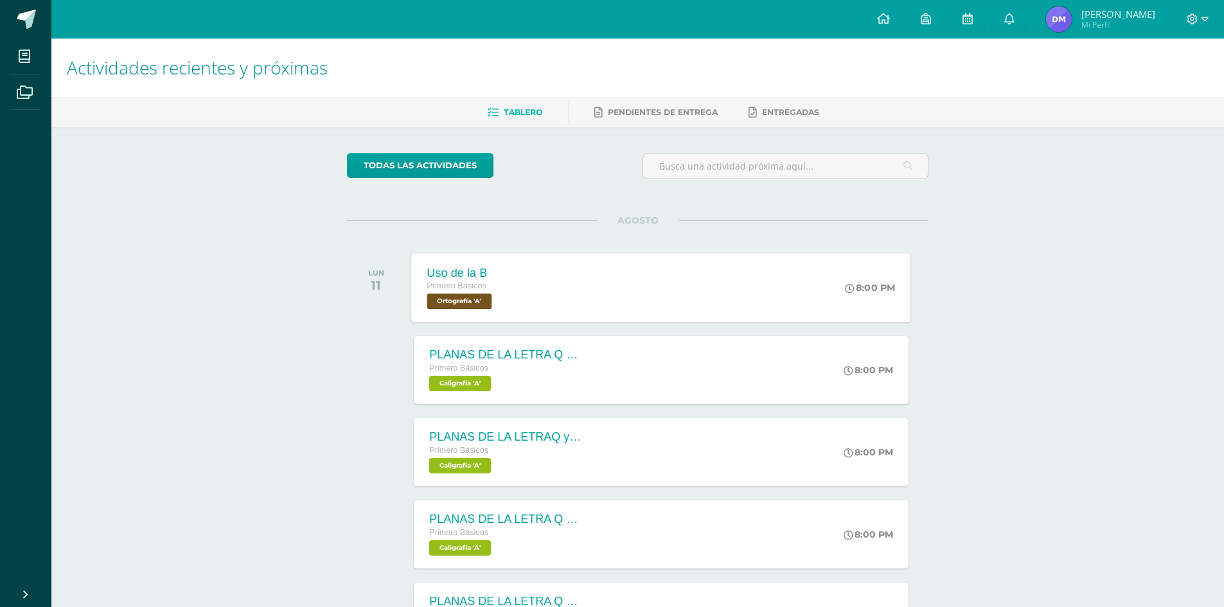
click at [572, 304] on div "Uso de la B Primero Básicos Ortografía 'A' 8:00 PM Uso de la B Ortografía Carga…" at bounding box center [661, 287] width 499 height 69
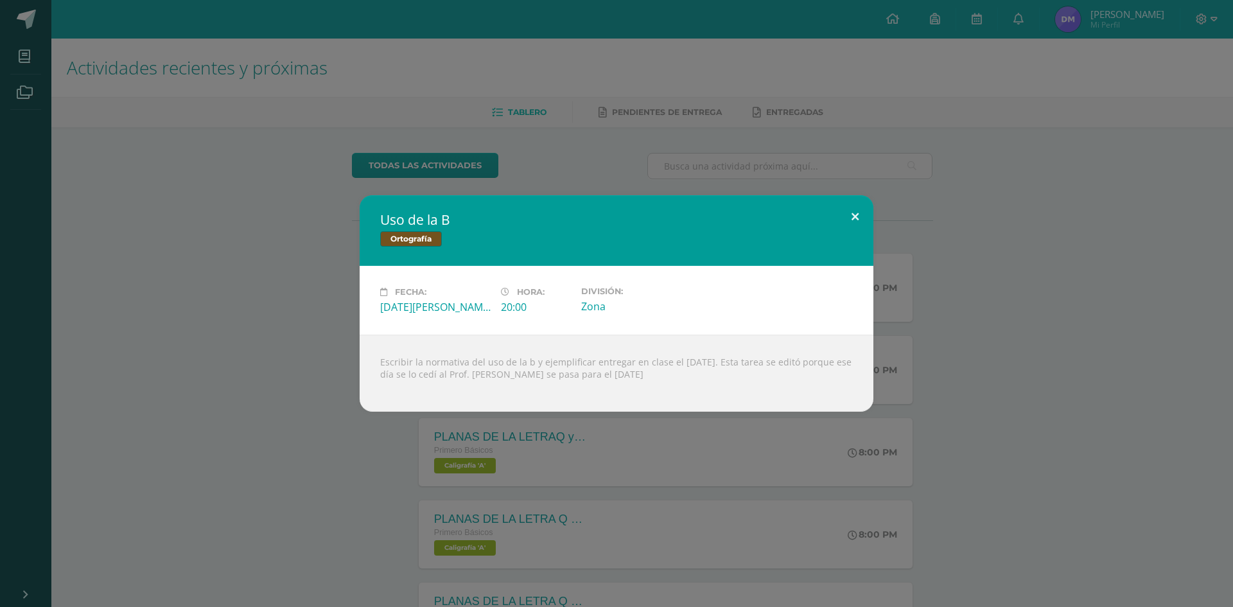
click at [851, 218] on button at bounding box center [855, 217] width 37 height 44
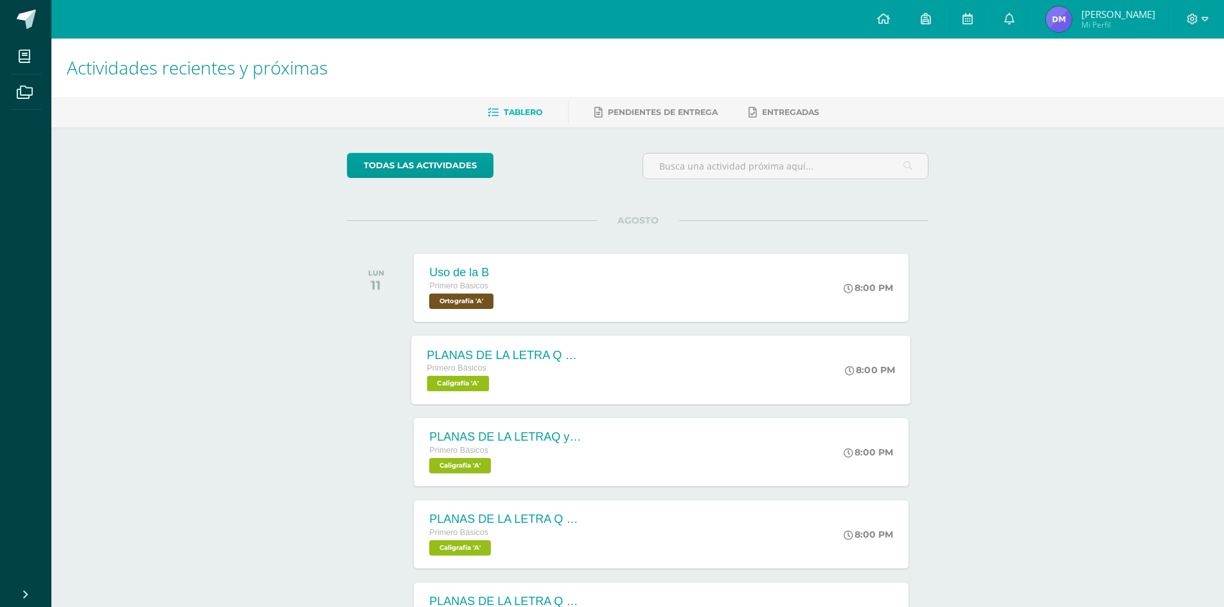
click at [661, 367] on div "PLANAS DE LA LETRA Q y q mayúscula y minúscula Primero Básicos Caligrafía 'A' 8…" at bounding box center [661, 369] width 499 height 69
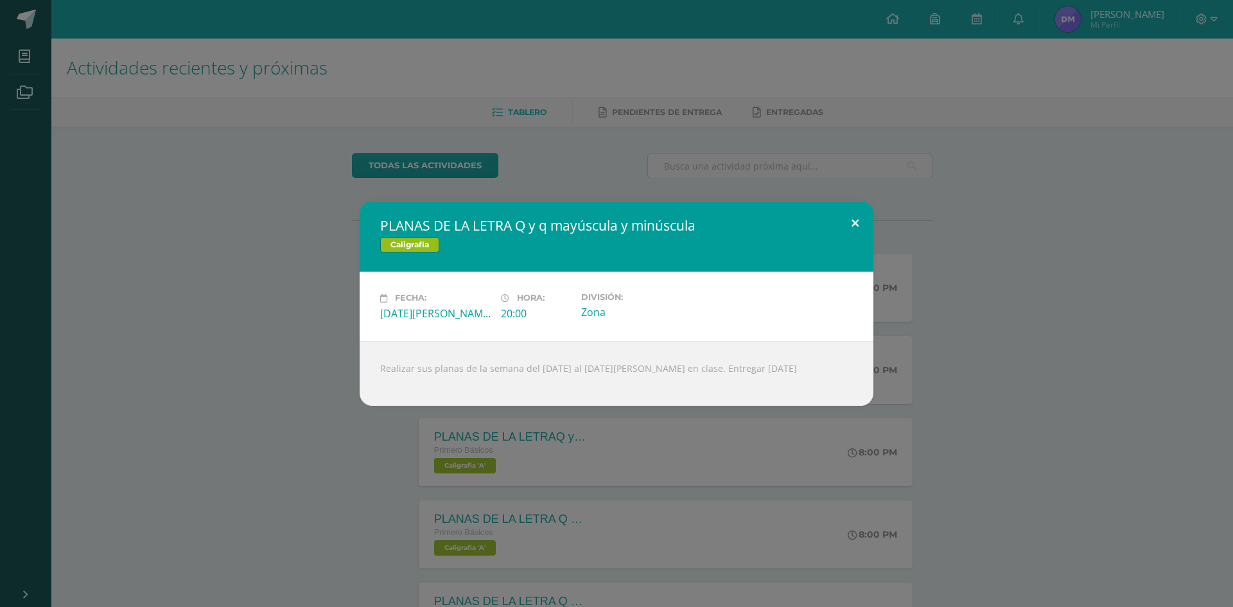
click at [849, 224] on button at bounding box center [855, 223] width 37 height 44
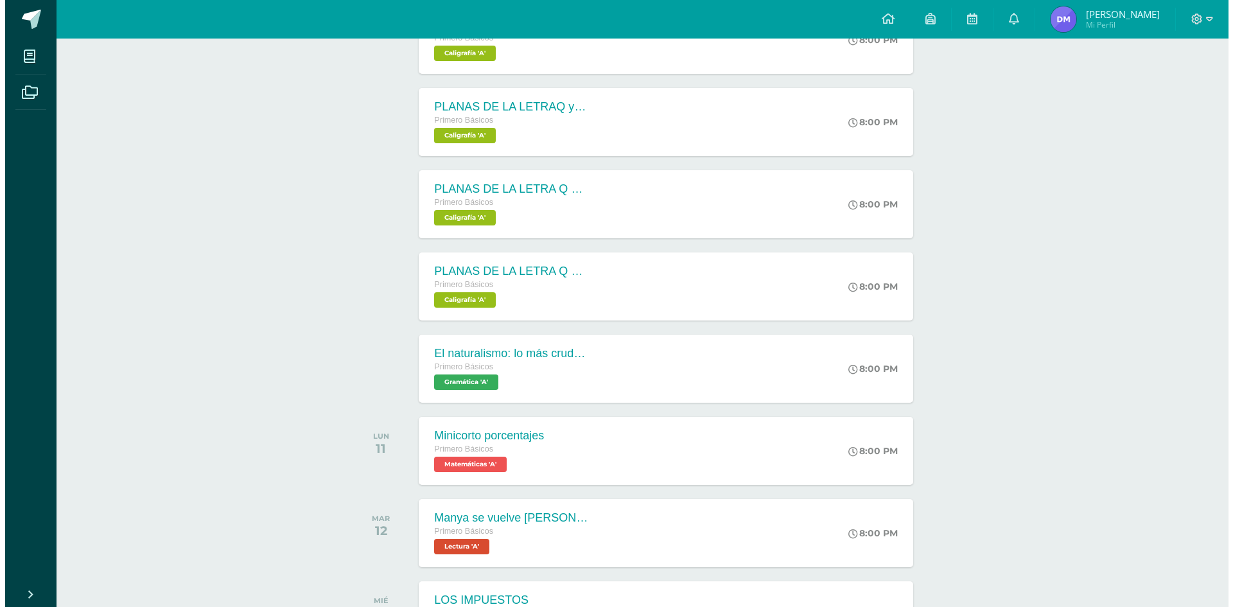
scroll to position [335, 0]
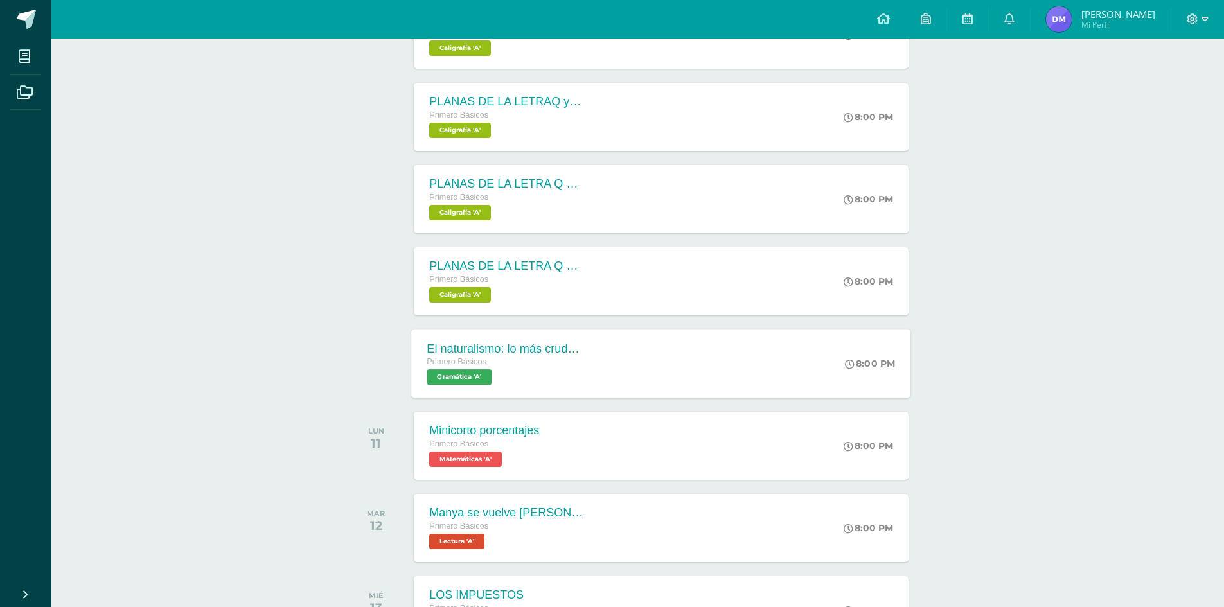
click at [649, 370] on div "El naturalismo: lo más crudo de la sociedad Primero Básicos Gramática 'A' 8:00 …" at bounding box center [661, 363] width 499 height 69
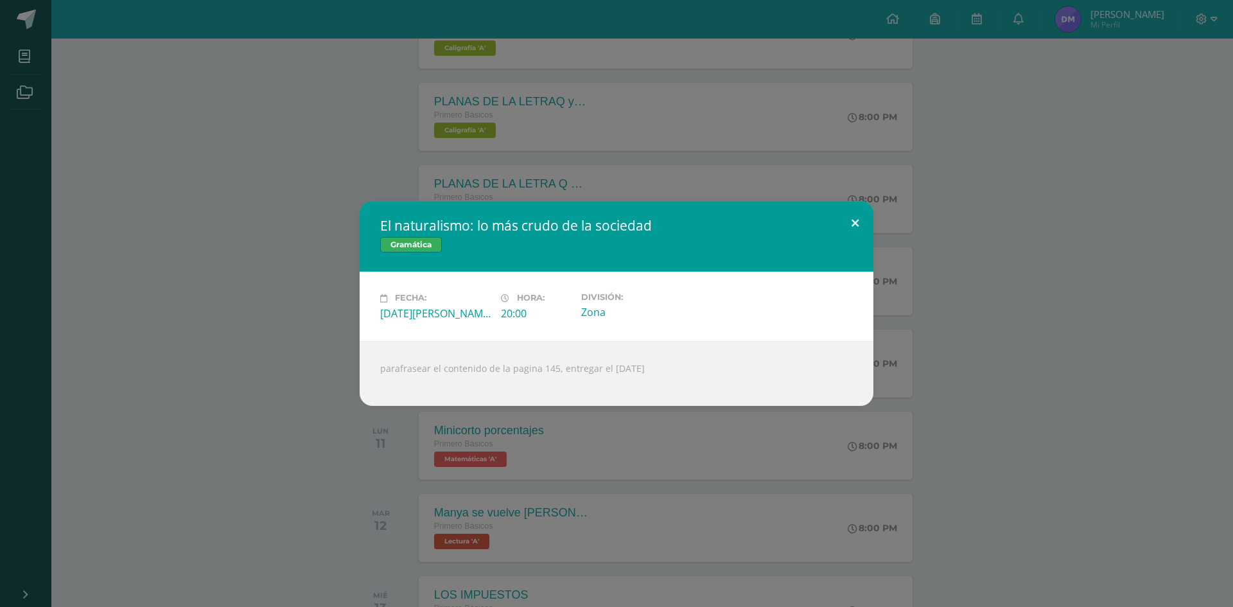
click at [851, 220] on button at bounding box center [855, 223] width 37 height 44
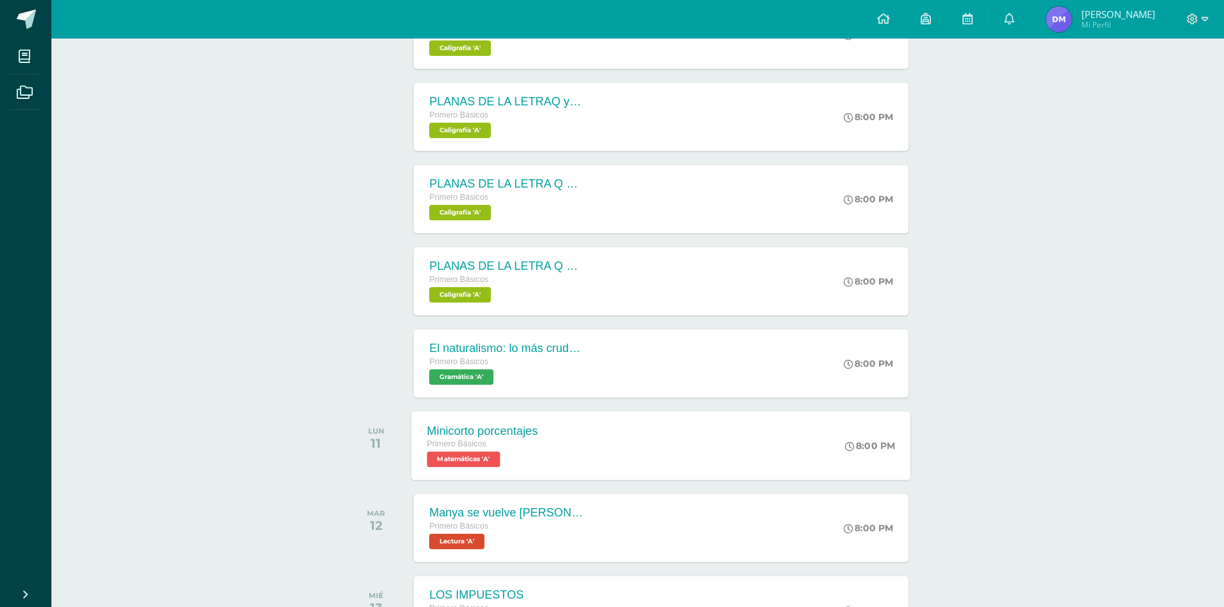
click at [658, 454] on div "Minicorto porcentajes Primero Básicos Matemáticas 'A' 8:00 PM Minicorto porcent…" at bounding box center [661, 445] width 499 height 69
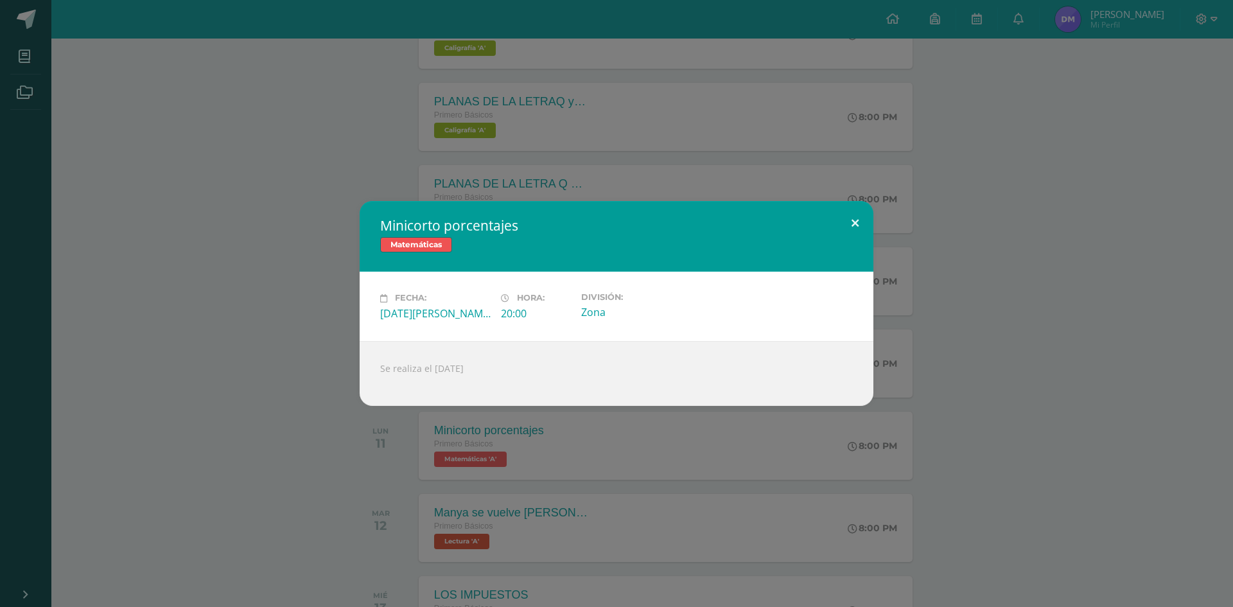
click at [854, 220] on button at bounding box center [855, 223] width 37 height 44
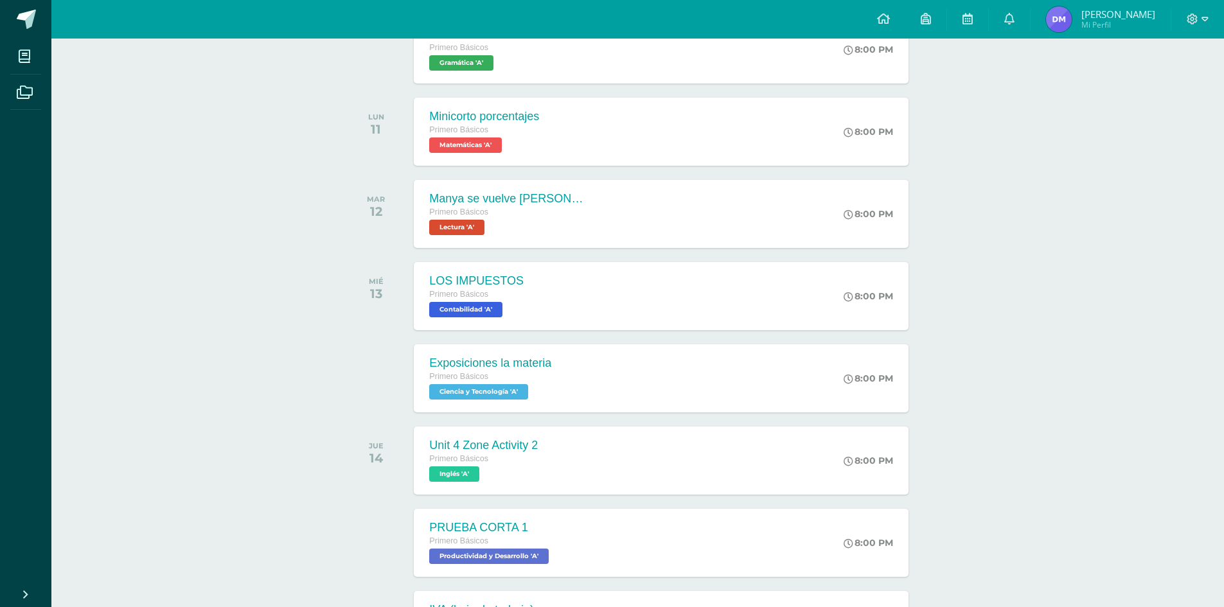
scroll to position [657, 0]
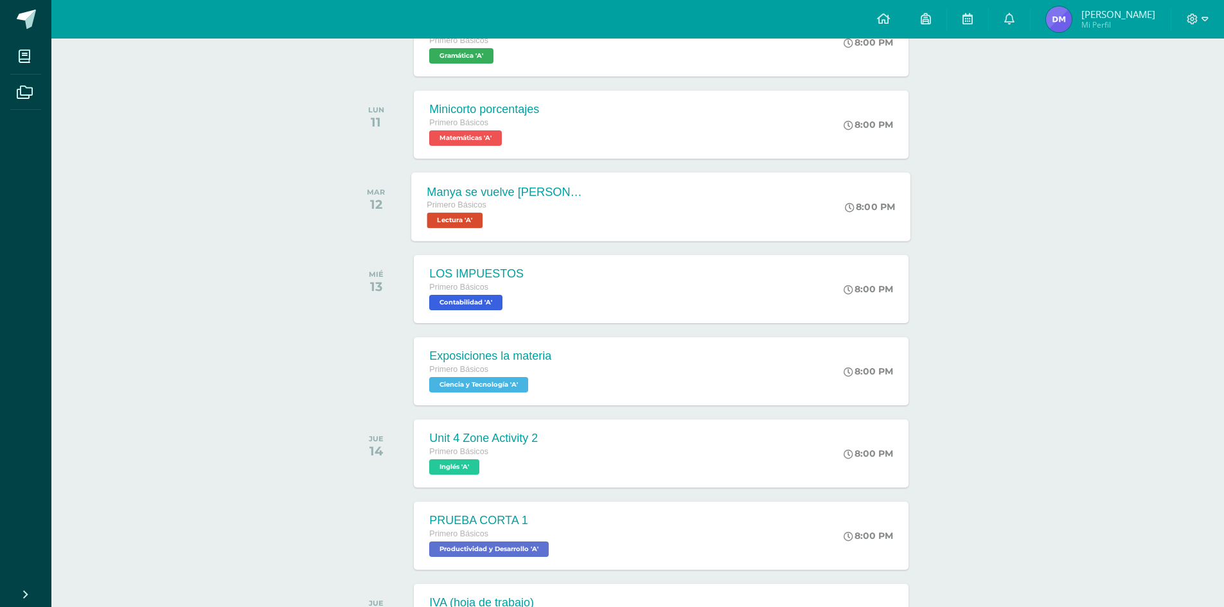
click at [637, 213] on div "Manya se vuelve María Curie Primero Básicos Lectura 'A' 8:00 PM Manya se vuelve…" at bounding box center [661, 206] width 499 height 69
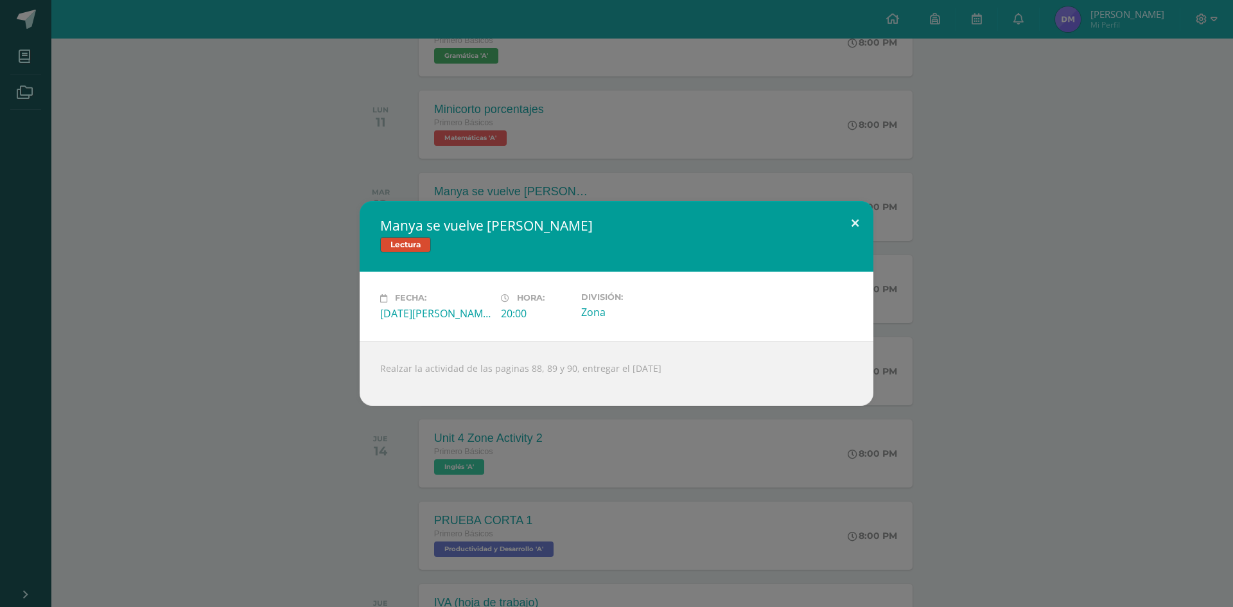
click at [855, 219] on button at bounding box center [855, 223] width 37 height 44
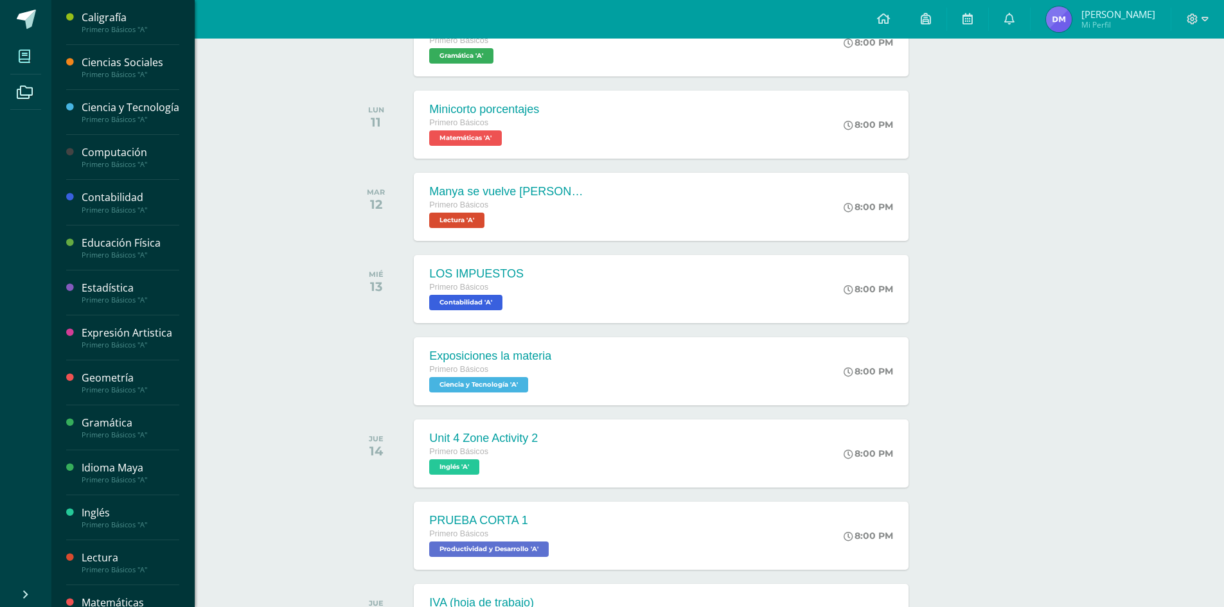
click at [17, 56] on span at bounding box center [24, 56] width 29 height 29
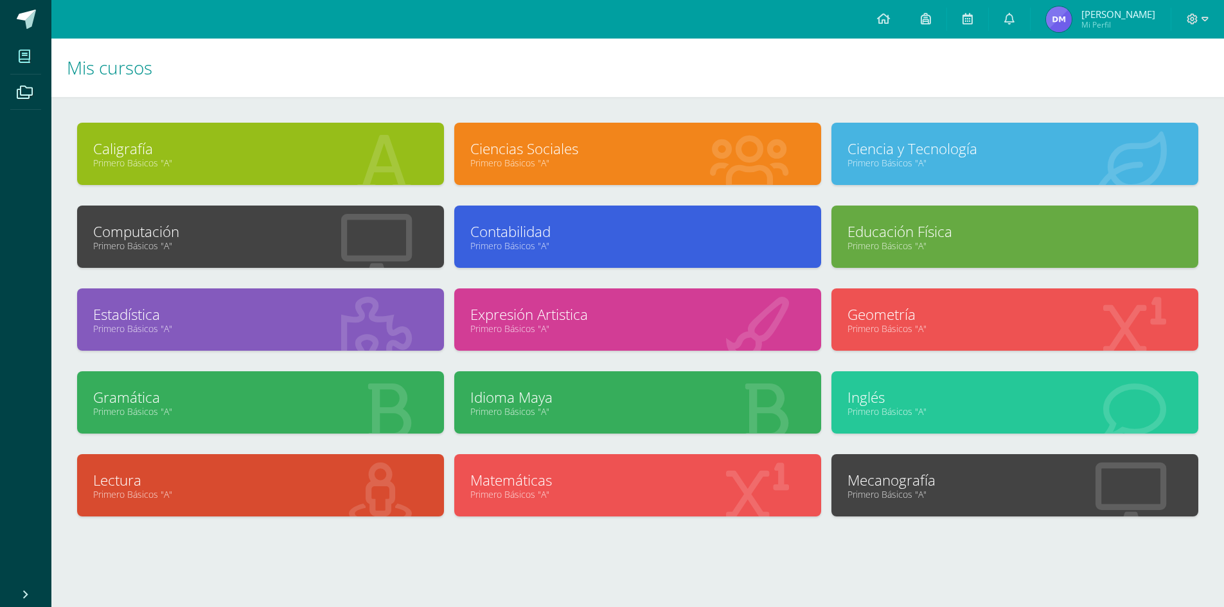
click at [570, 144] on link "Ciencias Sociales" at bounding box center [637, 149] width 335 height 20
click at [962, 155] on link "Ciencia y Tecnología" at bounding box center [1014, 149] width 335 height 20
click at [345, 241] on link "Primero Básicos "A"" at bounding box center [260, 246] width 335 height 12
click at [613, 231] on link "Contabilidad" at bounding box center [637, 232] width 335 height 20
click at [560, 252] on div "Contabilidad Primero Básicos "A"" at bounding box center [637, 237] width 367 height 62
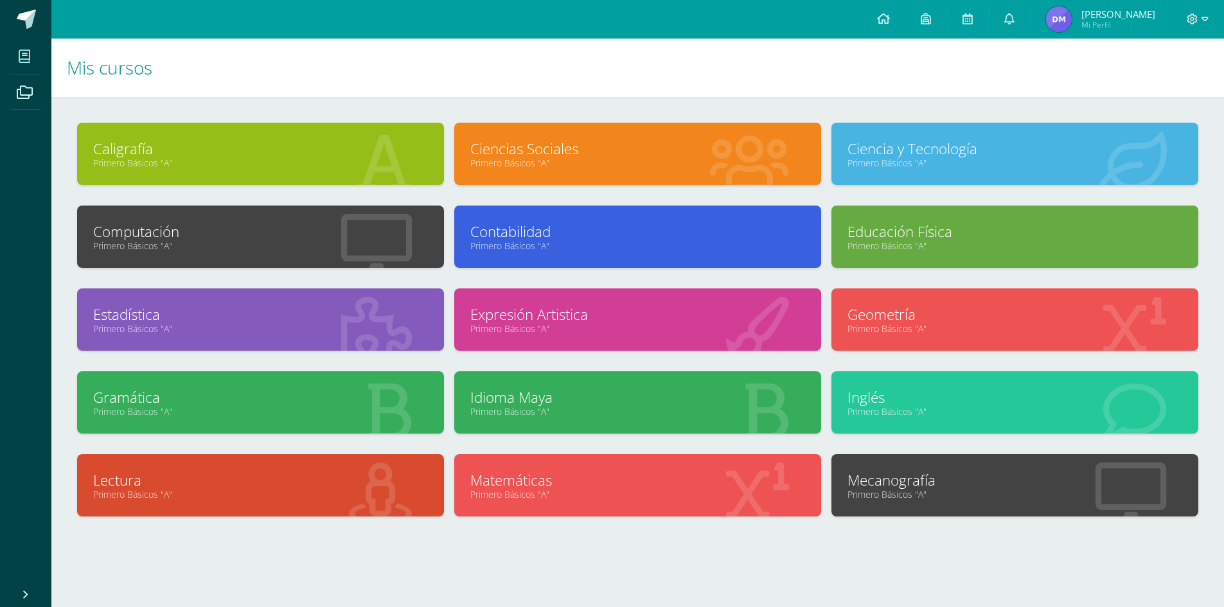
click at [550, 234] on link "Contabilidad" at bounding box center [637, 232] width 335 height 20
click at [926, 238] on link "Educación Física" at bounding box center [1014, 232] width 335 height 20
click at [317, 325] on link "Primero Básicos "A"" at bounding box center [260, 328] width 335 height 12
click at [544, 316] on link "Expresión Artistica" at bounding box center [637, 314] width 335 height 20
click at [870, 327] on link "Primero Básicos "A"" at bounding box center [1014, 328] width 335 height 12
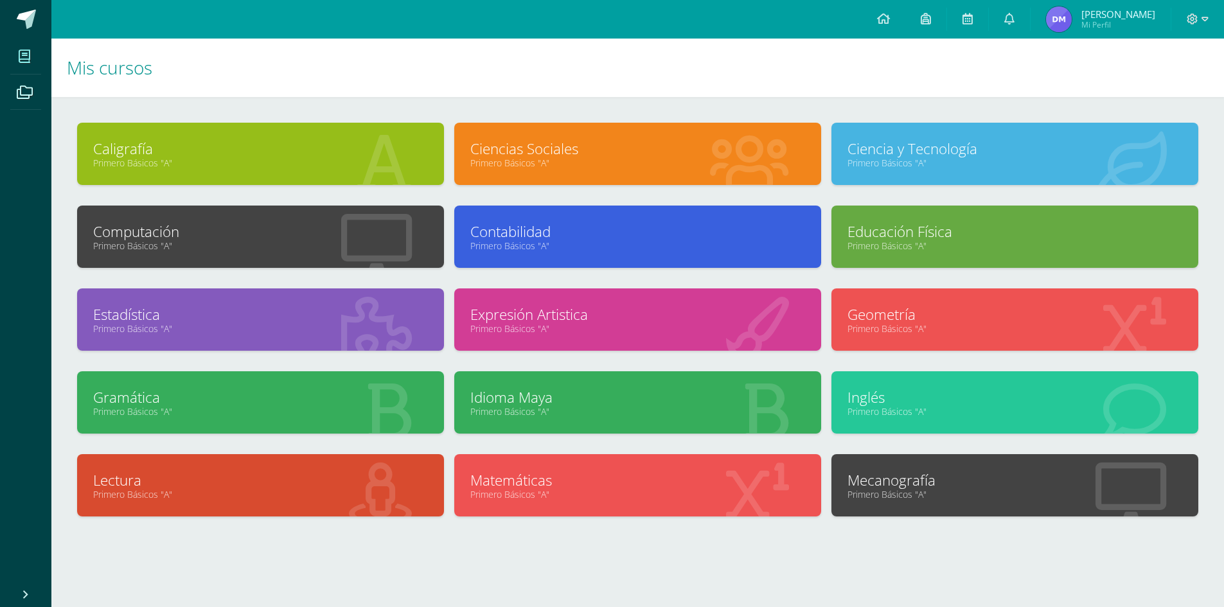
click at [186, 405] on link "Gramática" at bounding box center [260, 397] width 335 height 20
click at [552, 401] on link "Idioma Maya" at bounding box center [637, 397] width 335 height 20
click at [883, 398] on link "Inglés" at bounding box center [1014, 397] width 335 height 20
click at [305, 502] on div "Lectura Primero Básicos "A"" at bounding box center [260, 485] width 367 height 62
click at [299, 495] on link "Primero Básicos "A"" at bounding box center [260, 494] width 335 height 12
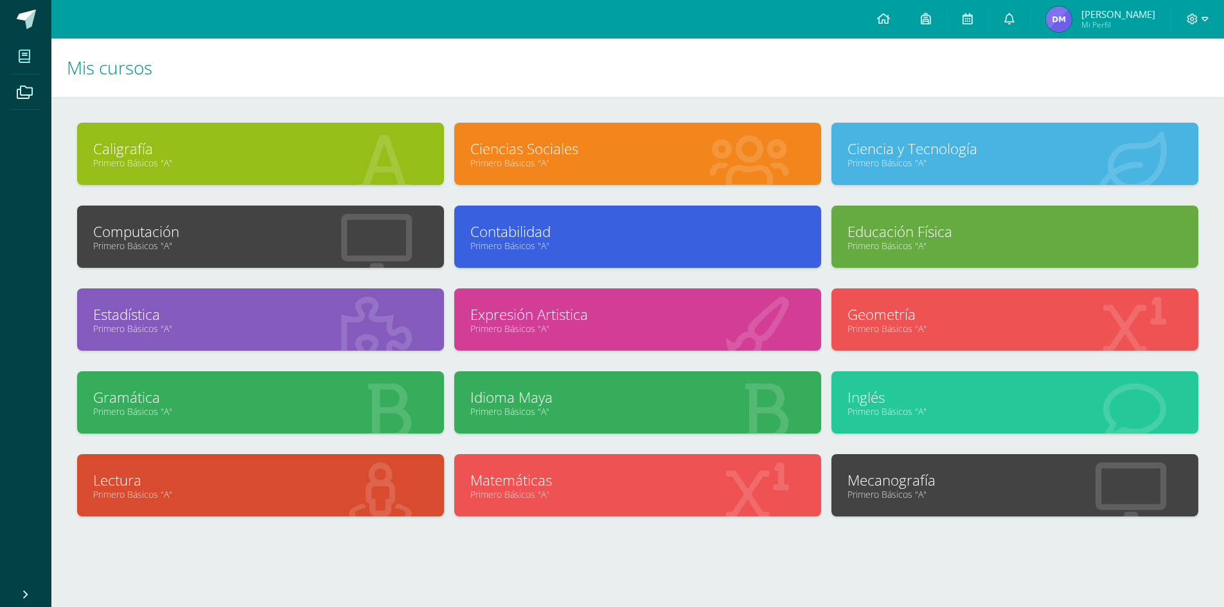
click at [614, 484] on link "Matemáticas" at bounding box center [637, 480] width 335 height 20
click at [906, 480] on link "Mecanografía" at bounding box center [1014, 480] width 335 height 20
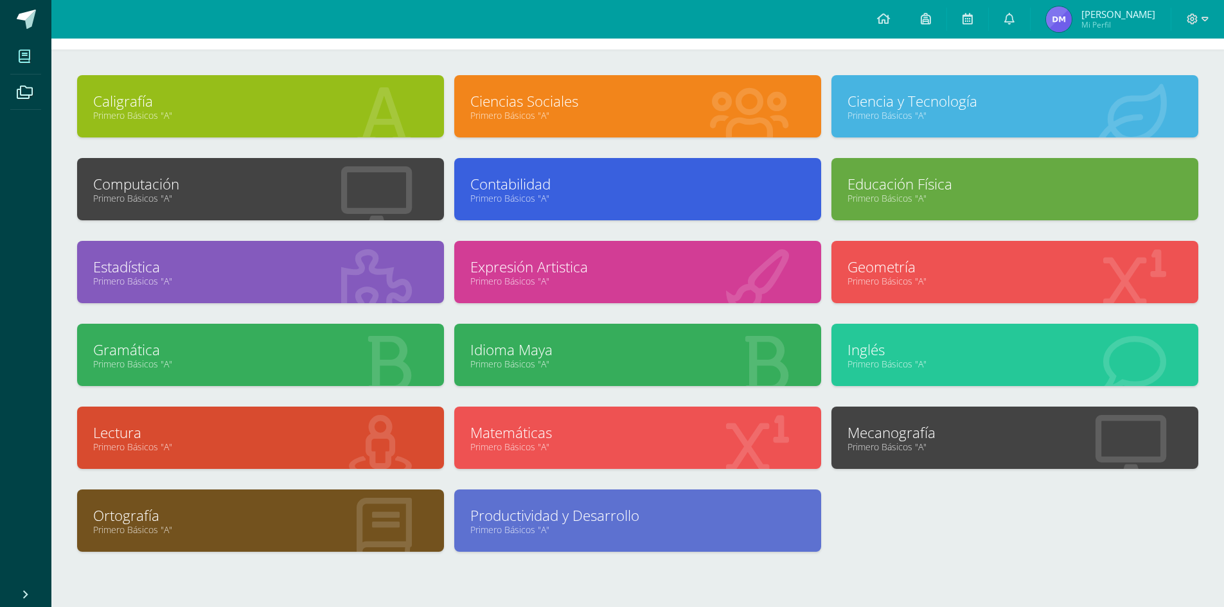
scroll to position [98, 0]
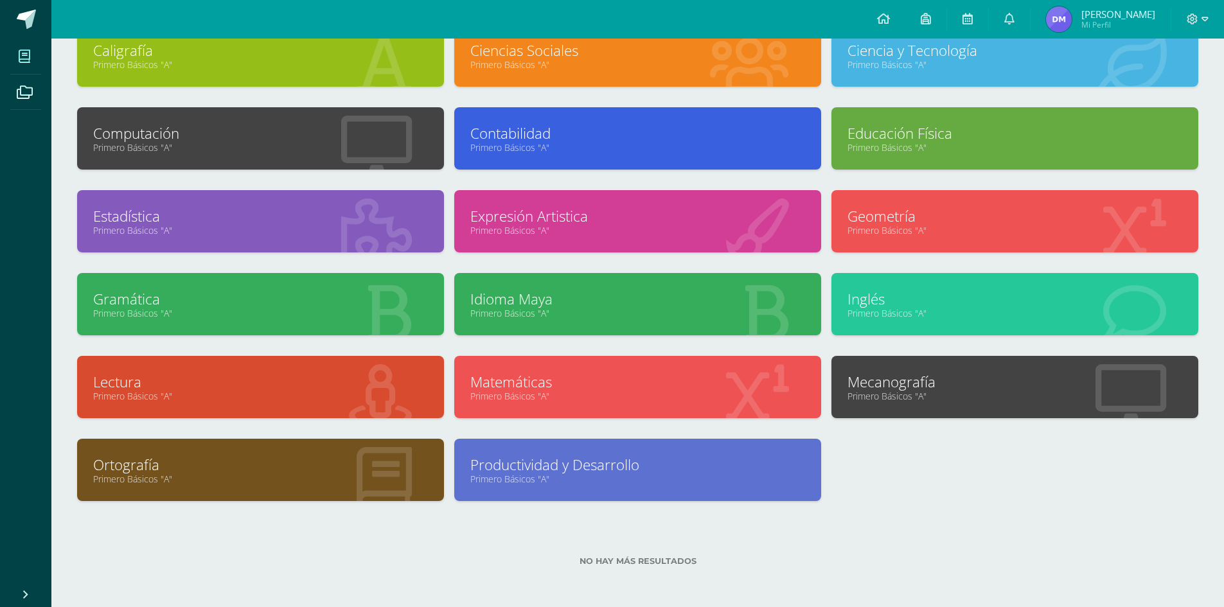
click at [248, 473] on link "Primero Básicos "A"" at bounding box center [260, 479] width 335 height 12
click at [590, 462] on link "Productividad y Desarrollo" at bounding box center [637, 465] width 335 height 20
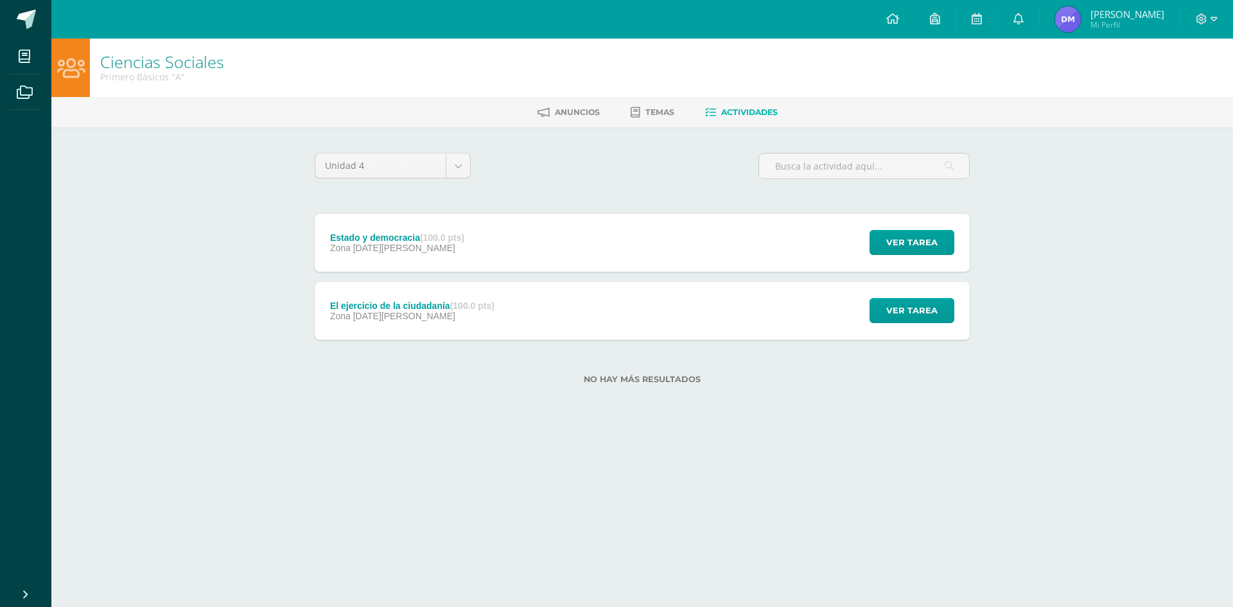
click at [537, 234] on div "Estado y democracia (100.0 pts) Zona 08 de Agosto Ver tarea Estado y democracia…" at bounding box center [642, 243] width 655 height 58
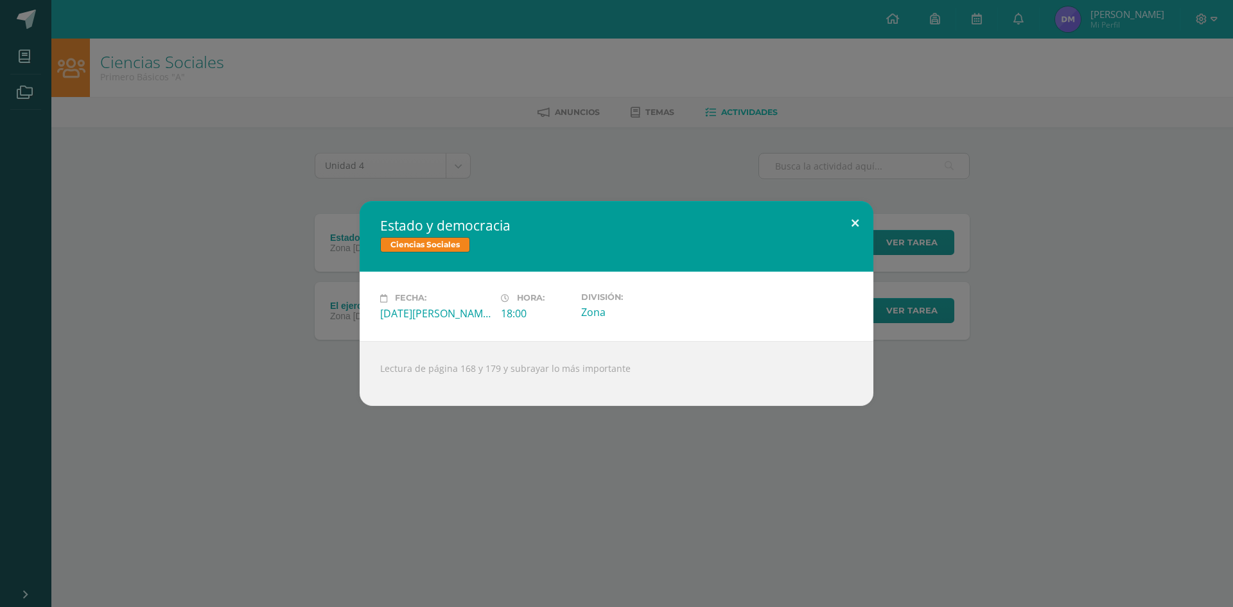
click at [858, 222] on button at bounding box center [855, 223] width 37 height 44
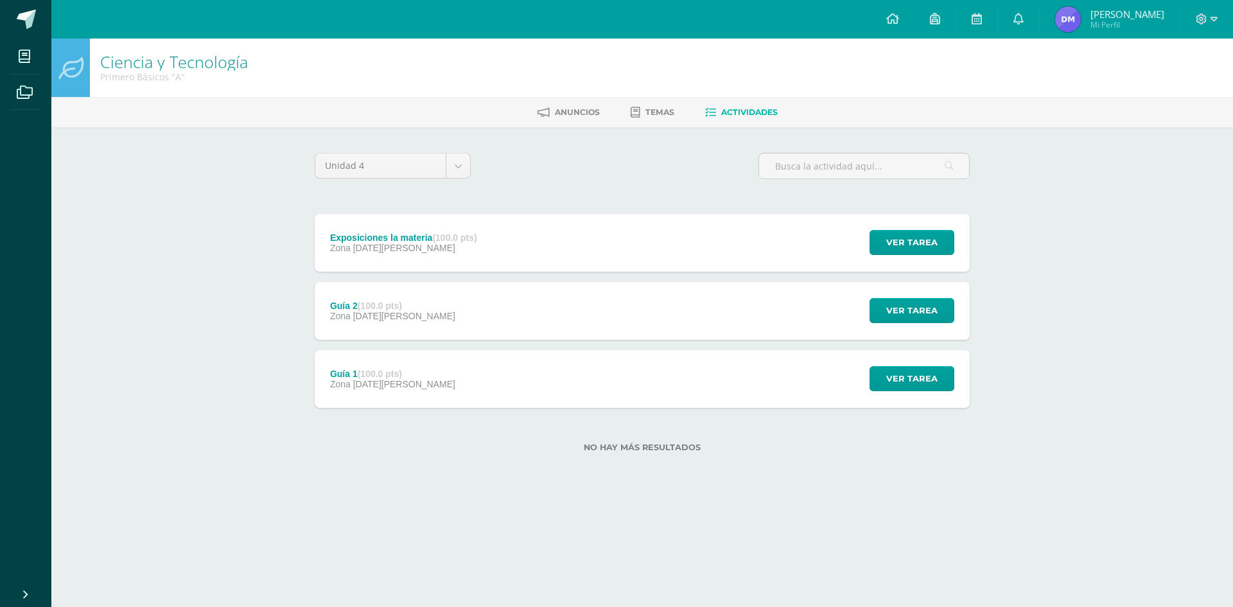
click at [543, 247] on div "Exposiciones la materia (100.0 pts) Zona 13 de Agosto Ver tarea Exposiciones la…" at bounding box center [642, 243] width 655 height 58
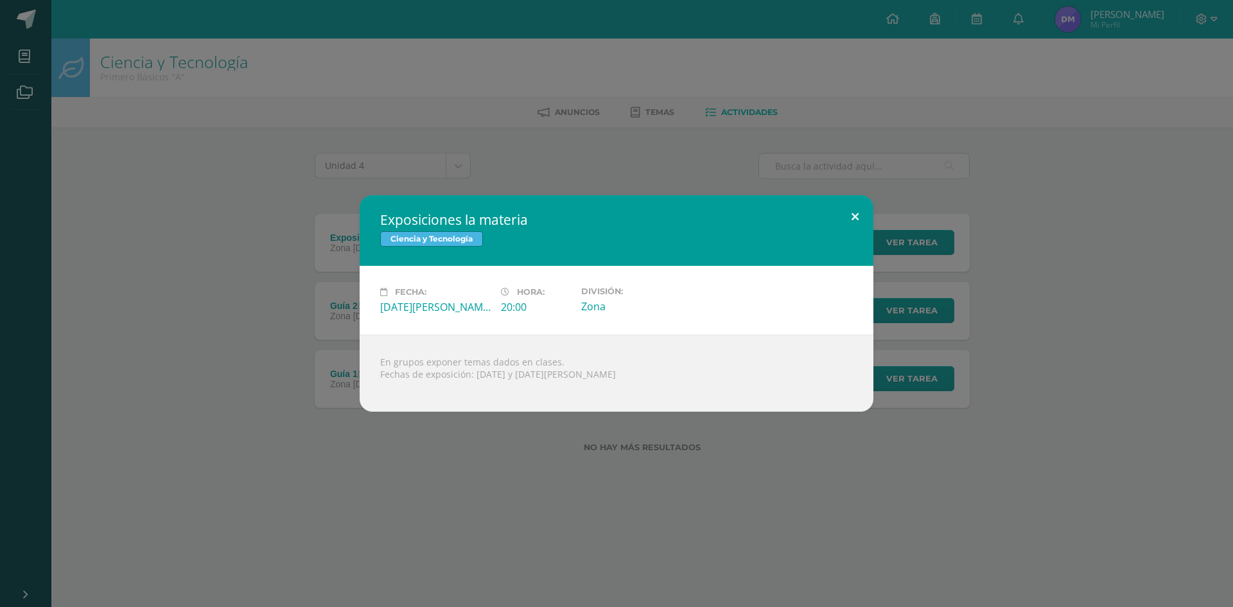
click at [852, 216] on button at bounding box center [855, 217] width 37 height 44
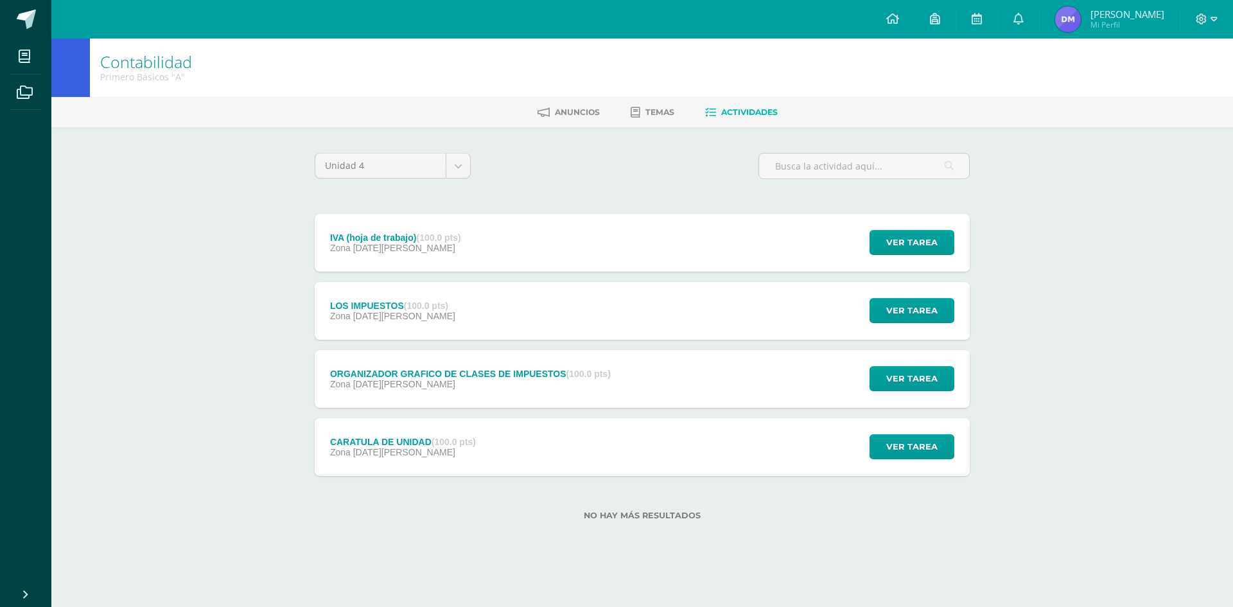
click at [524, 313] on div "LOS IMPUESTOS (100.0 pts) Zona 13 de Agosto Ver tarea LOS IMPUESTOS Contabilida…" at bounding box center [642, 311] width 655 height 58
click at [510, 252] on div "IVA (hoja de trabajo) (100.0 pts) Zona [DATE][PERSON_NAME] Ver tarea IVA (hoja …" at bounding box center [642, 243] width 655 height 58
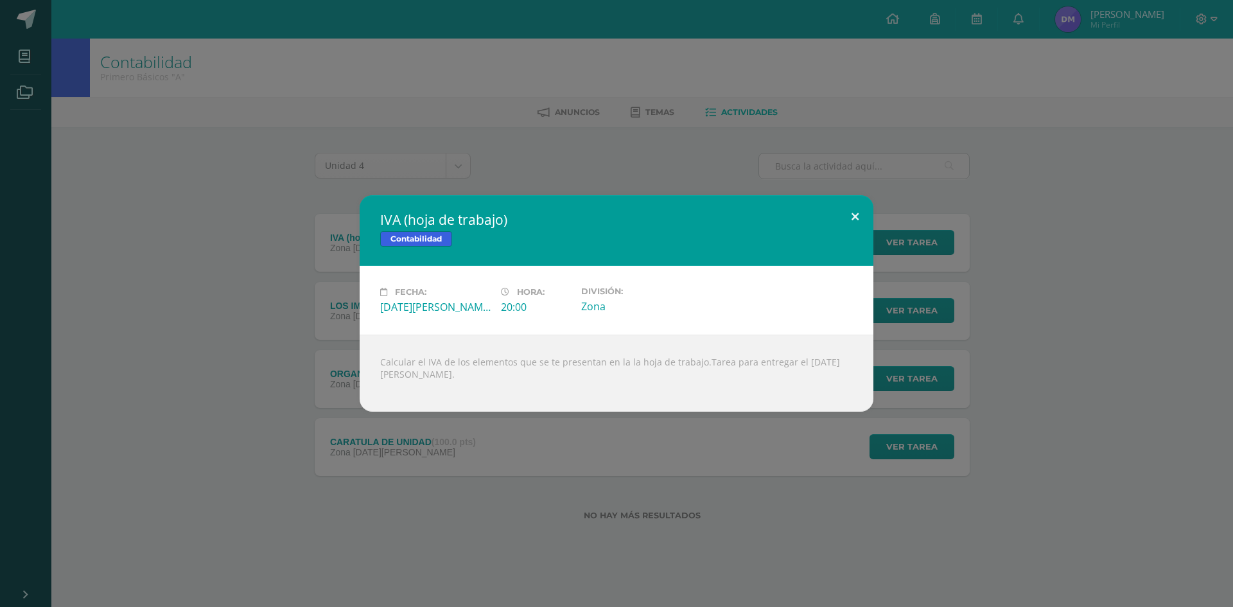
click at [858, 211] on button at bounding box center [855, 217] width 37 height 44
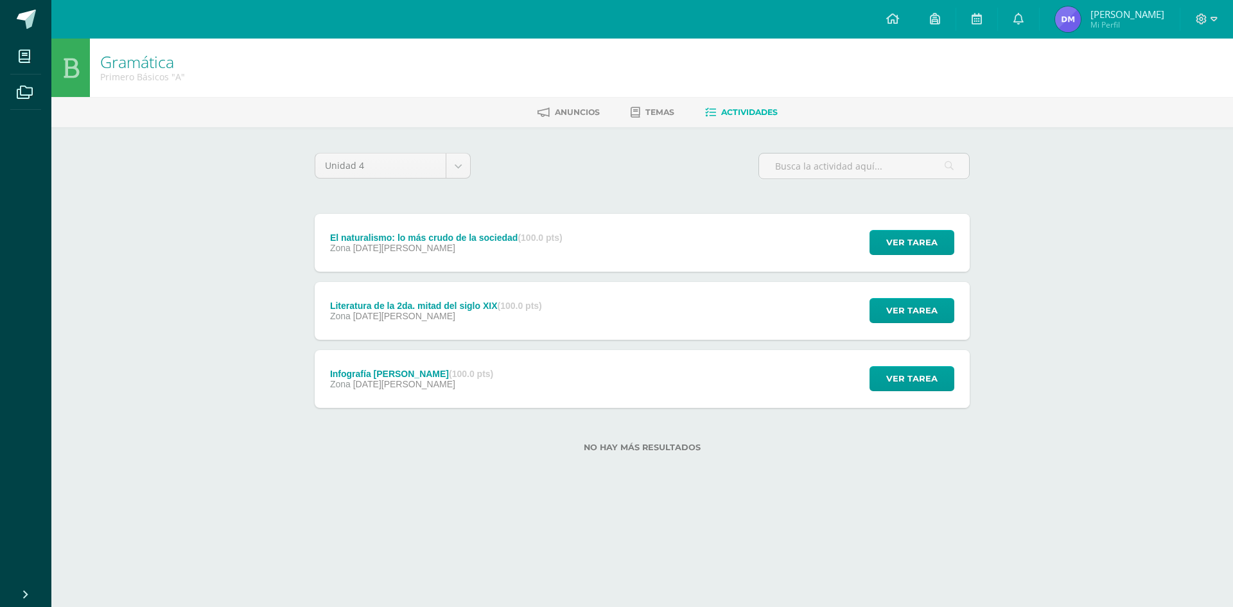
click at [424, 247] on div "Zona 11 de Agosto" at bounding box center [446, 248] width 233 height 10
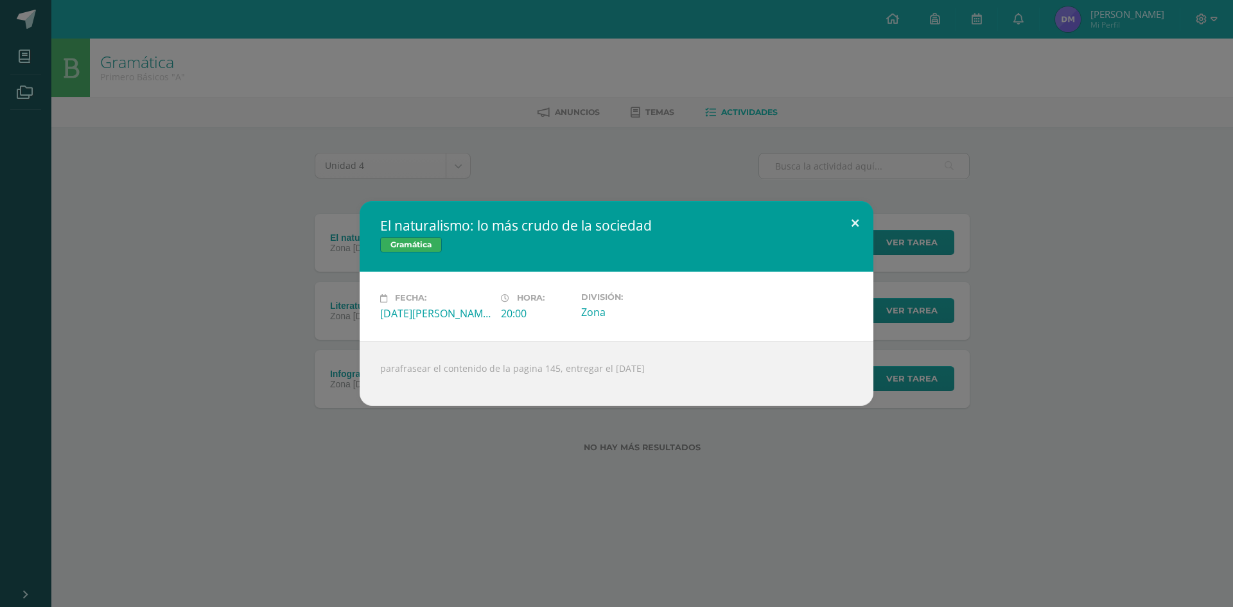
click at [847, 220] on button at bounding box center [855, 223] width 37 height 44
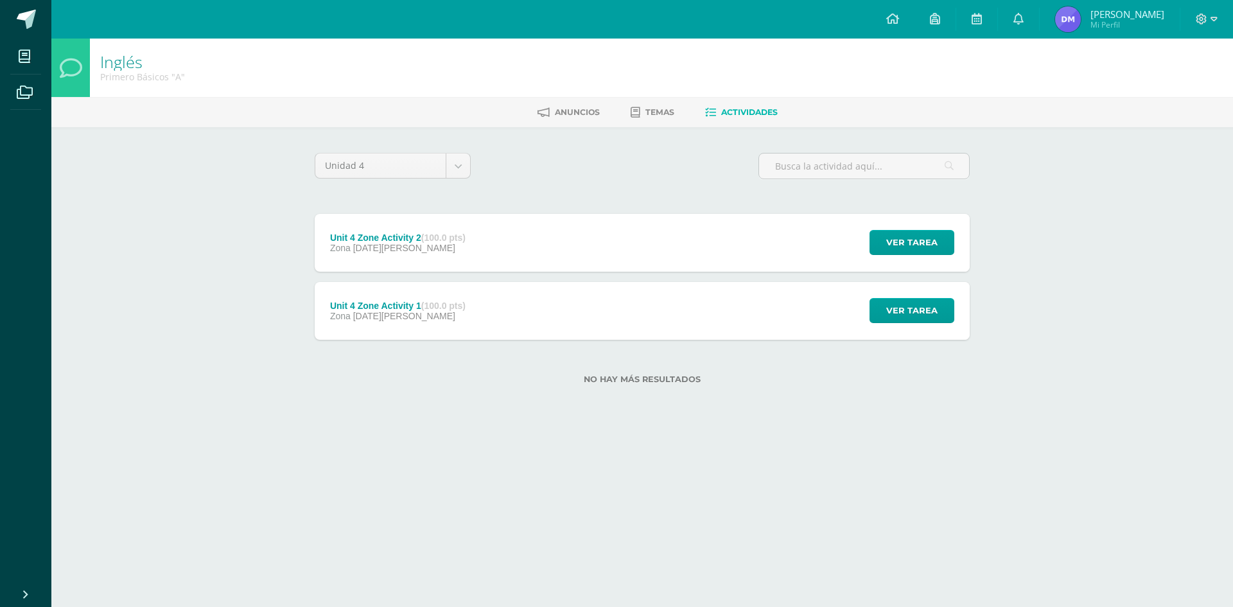
click at [463, 252] on div "Zona [DATE][PERSON_NAME]" at bounding box center [398, 248] width 136 height 10
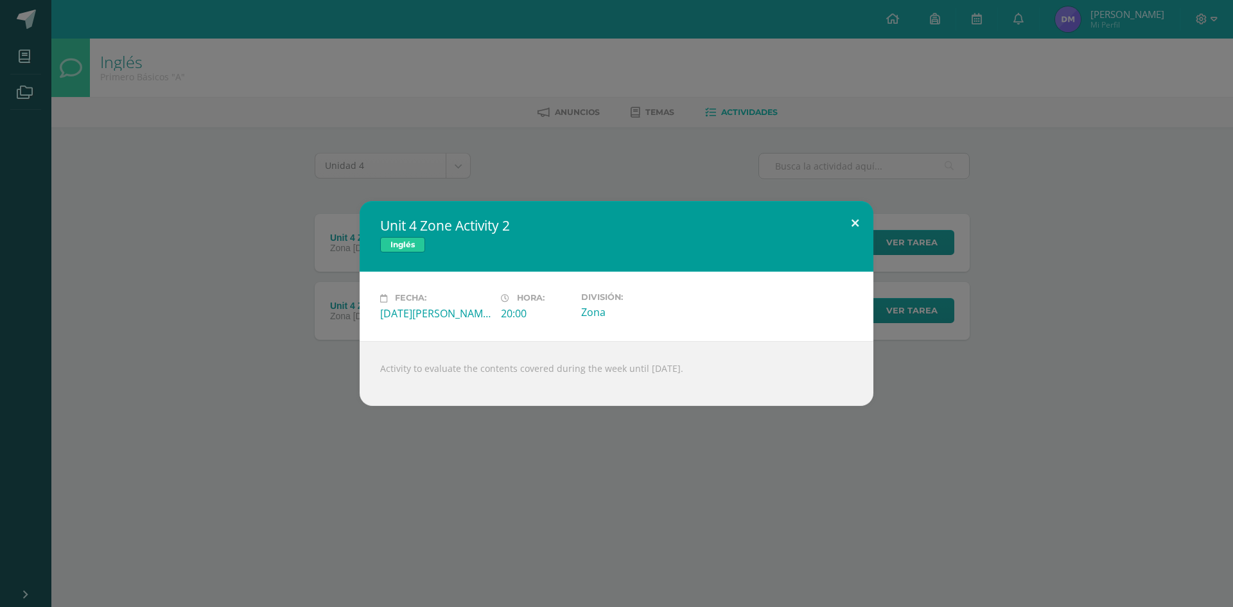
click at [852, 224] on button at bounding box center [855, 223] width 37 height 44
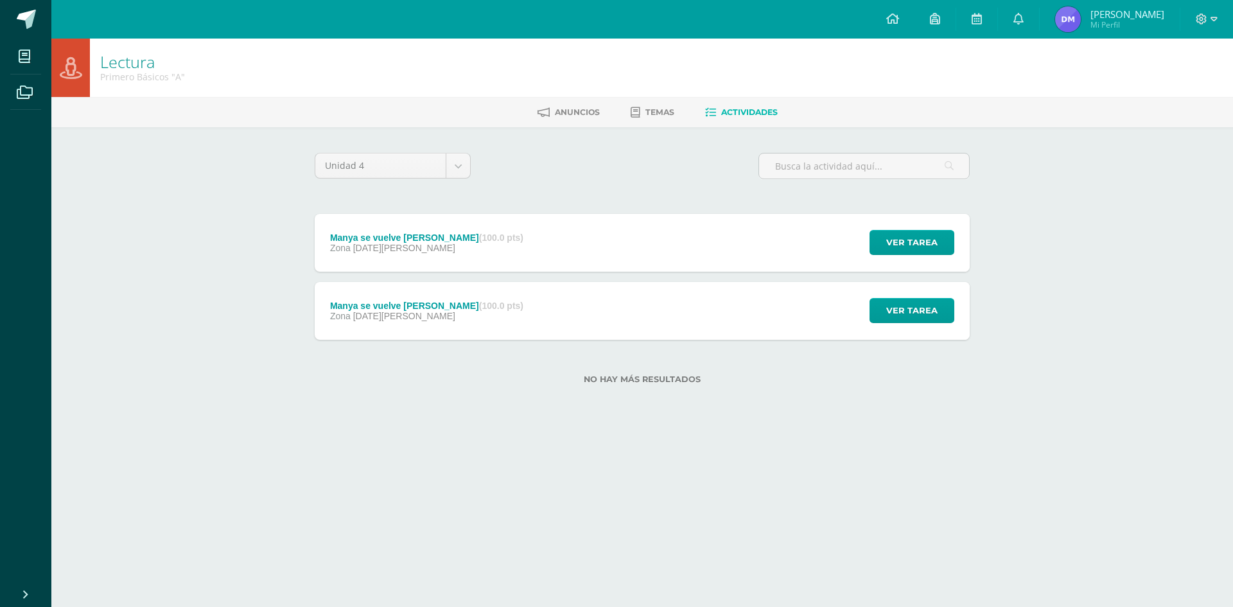
click at [396, 258] on div "Manya se vuelve [PERSON_NAME] (100.0 pts) Zona [DATE][PERSON_NAME]" at bounding box center [427, 243] width 224 height 58
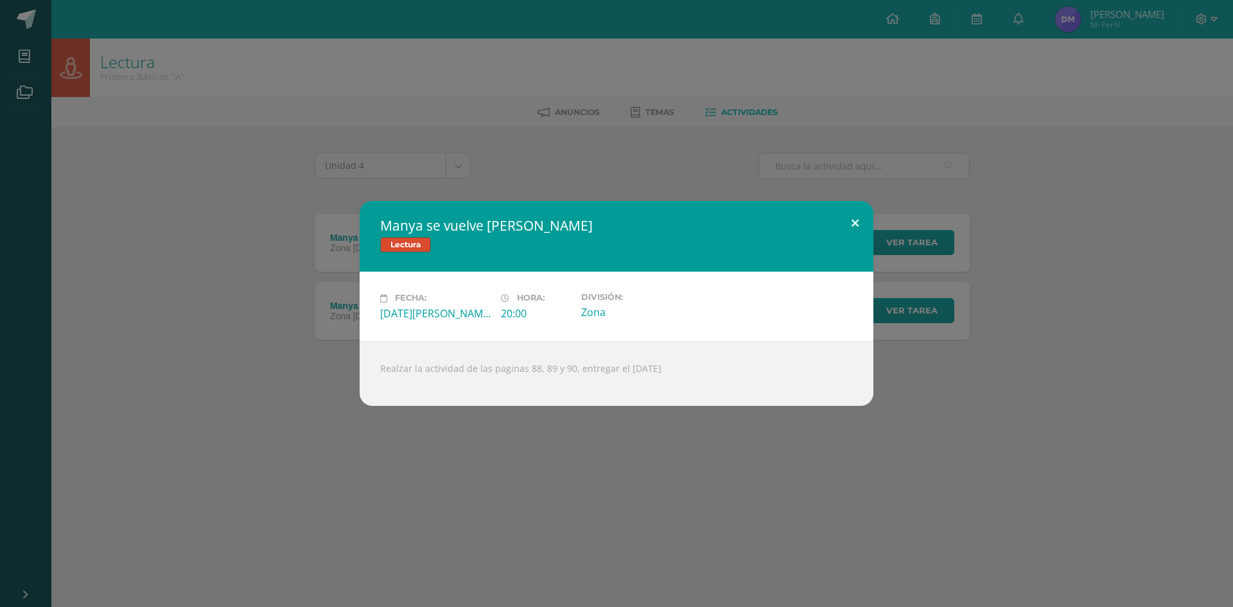
click at [856, 218] on button at bounding box center [855, 223] width 37 height 44
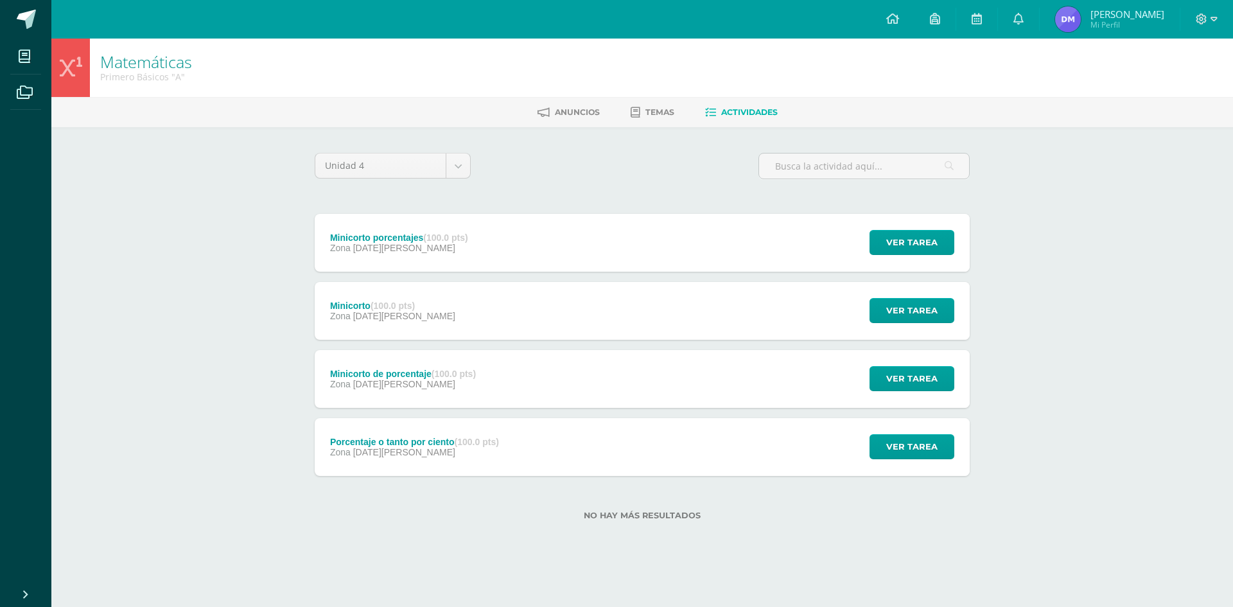
click at [466, 248] on div "Zona [DATE][PERSON_NAME]" at bounding box center [399, 248] width 138 height 10
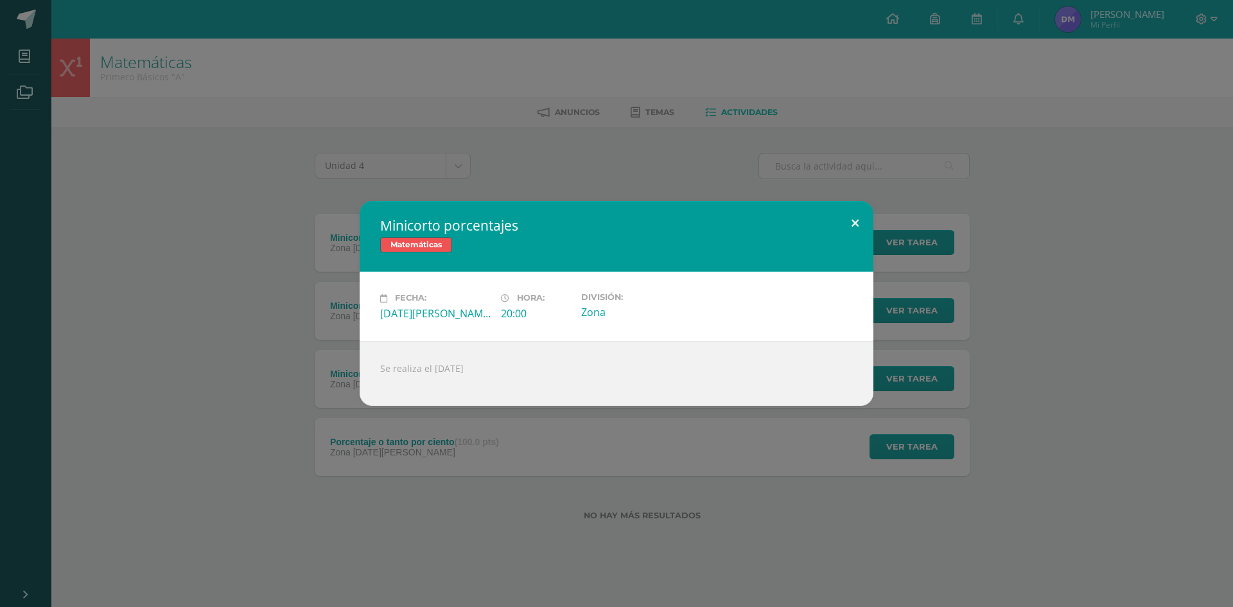
click at [858, 221] on button at bounding box center [855, 223] width 37 height 44
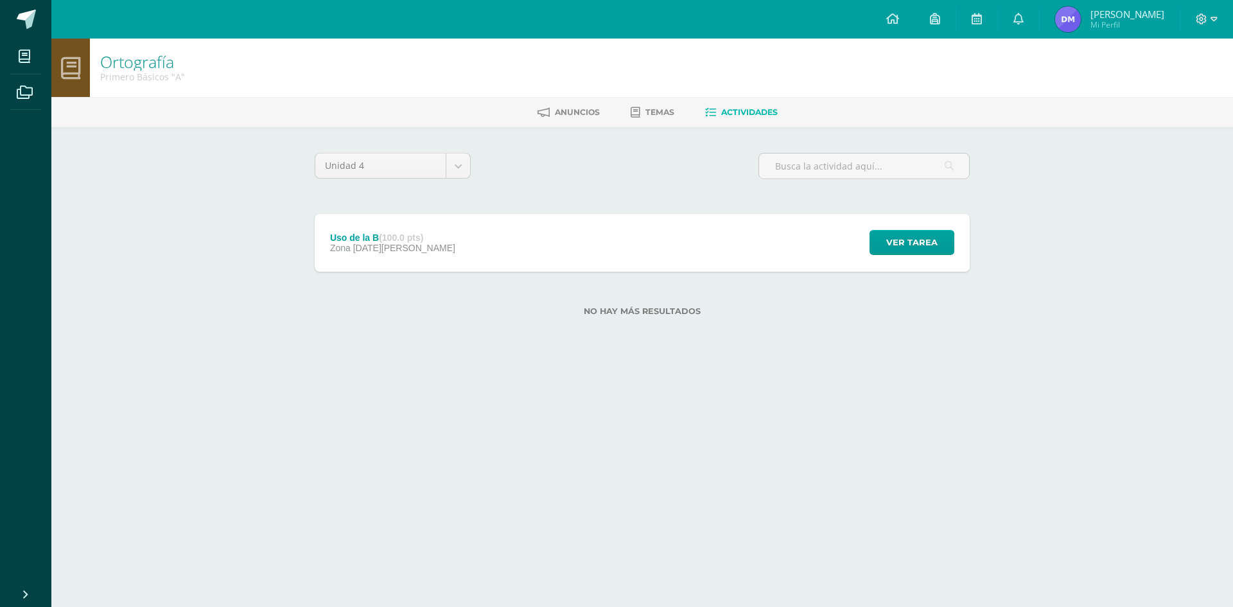
click at [484, 235] on div "Uso de la B (100.0 pts) Zona 11 de Agosto Ver tarea Uso de la B Ortografía Carg…" at bounding box center [642, 243] width 655 height 58
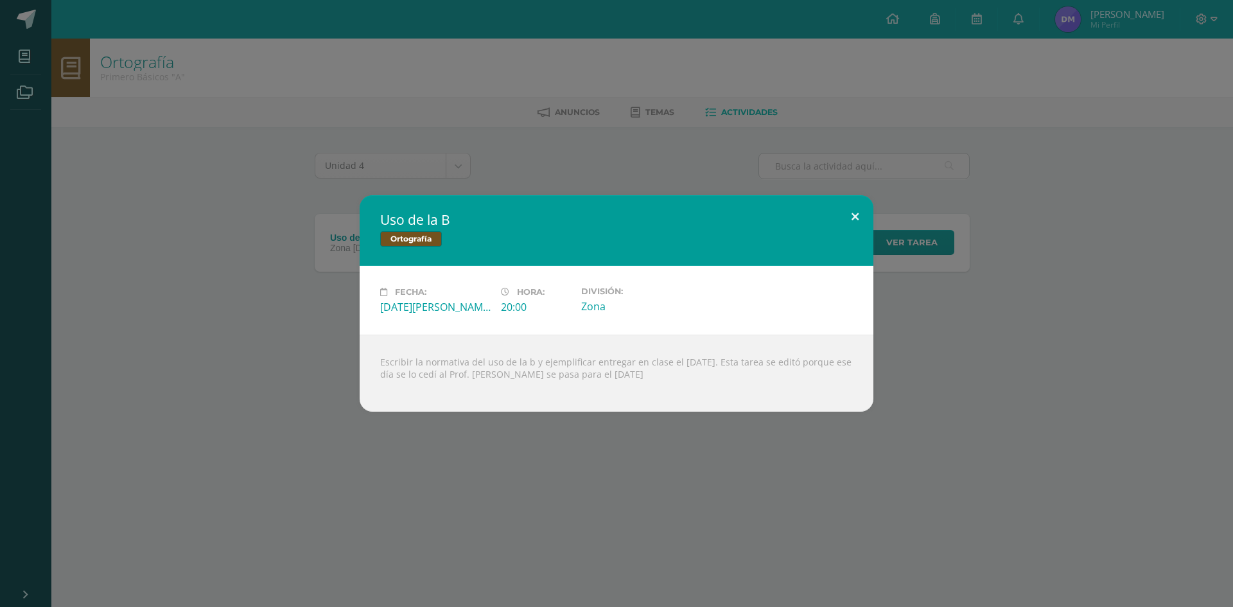
click at [854, 216] on button at bounding box center [855, 217] width 37 height 44
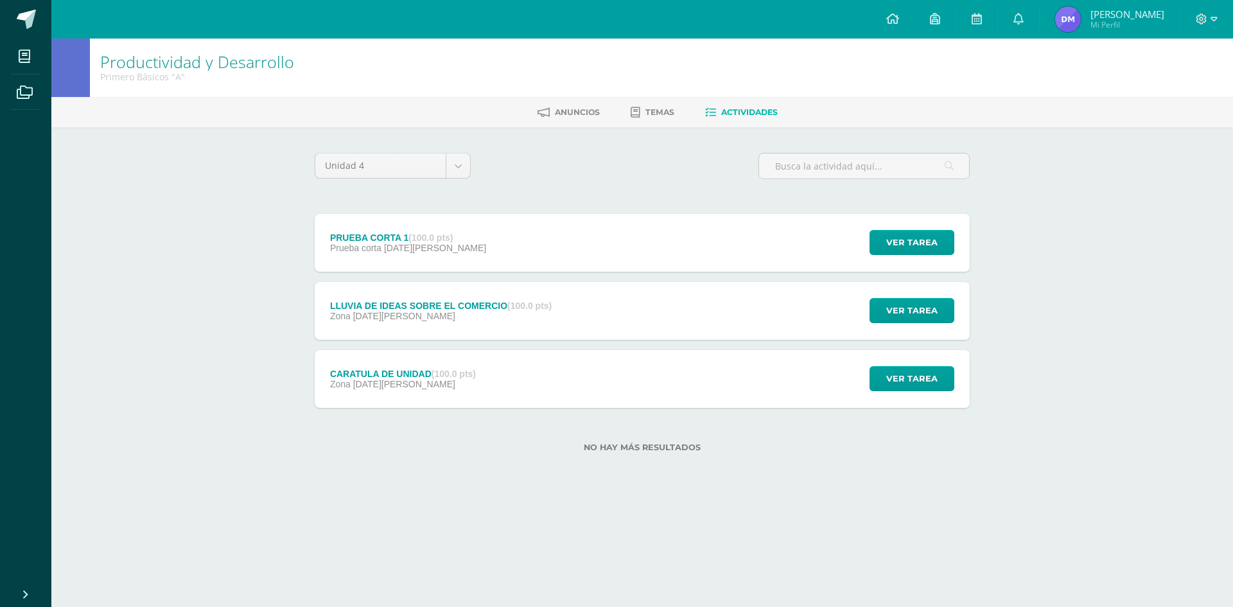
click at [497, 240] on div "PRUEBA CORTA 1 (100.0 pts) Prueba corta [DATE][PERSON_NAME] Ver tarea PRUEBA CO…" at bounding box center [642, 243] width 655 height 58
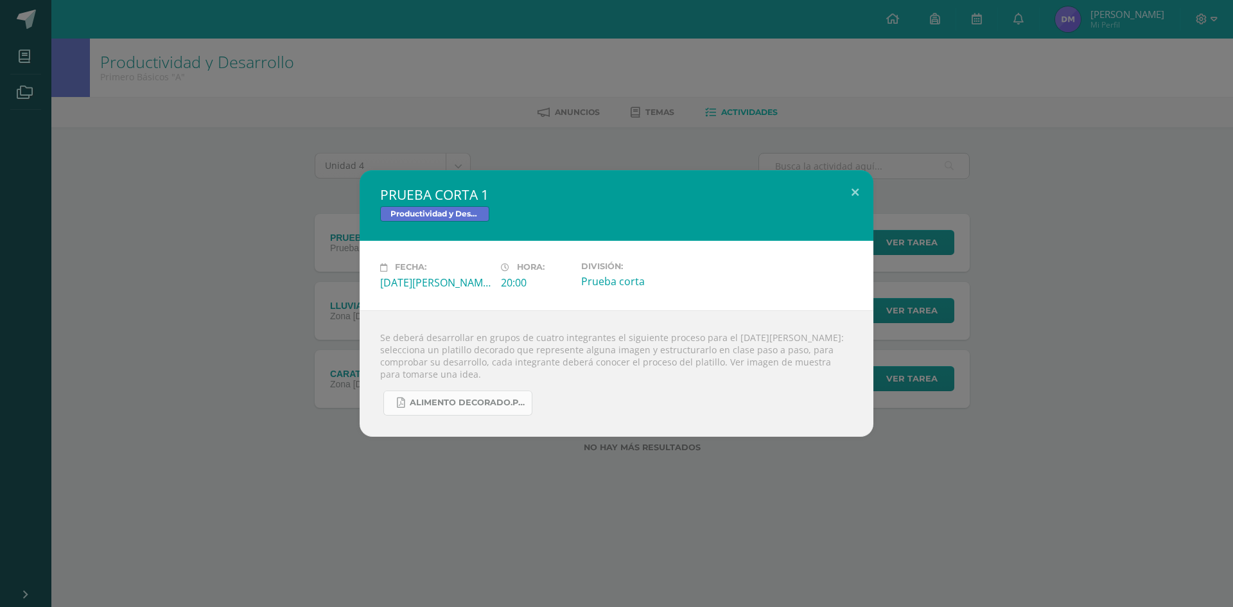
click at [457, 394] on link "ALIMENTO DECORADO.pdf" at bounding box center [458, 403] width 149 height 25
click at [851, 191] on button at bounding box center [855, 192] width 37 height 44
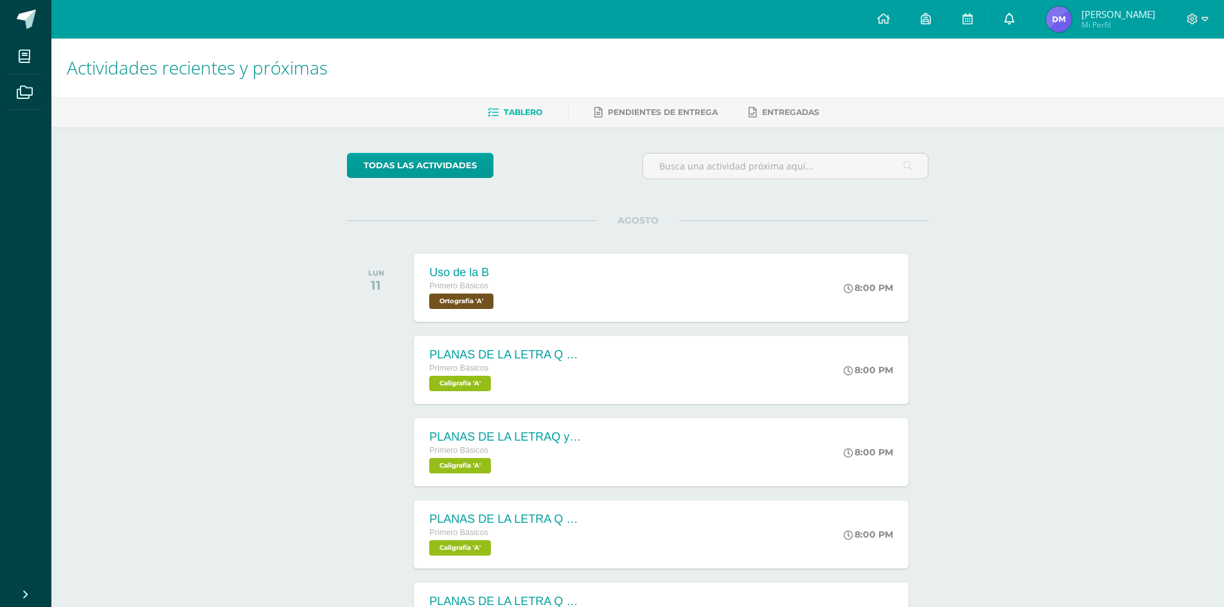
click at [1014, 16] on icon at bounding box center [1009, 19] width 10 height 12
